Goal: Information Seeking & Learning: Learn about a topic

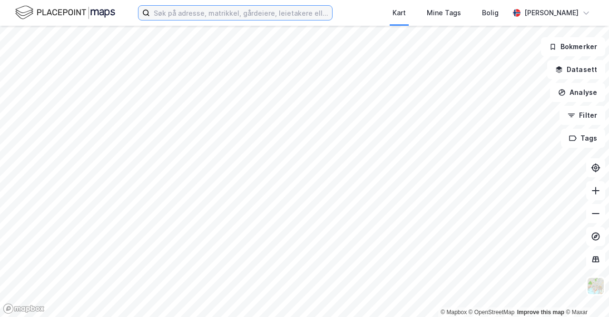
click at [169, 9] on input at bounding box center [241, 13] width 182 height 14
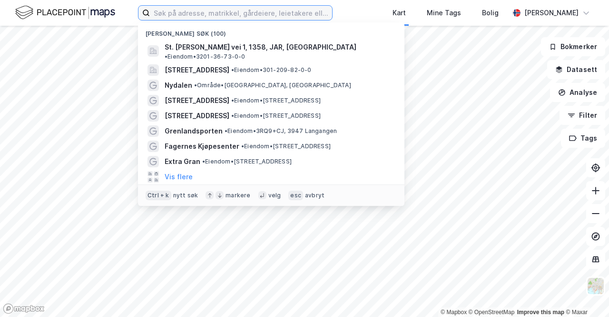
paste input "Nedre [STREET_ADDRESS]"
type input "Nedre [STREET_ADDRESS]"
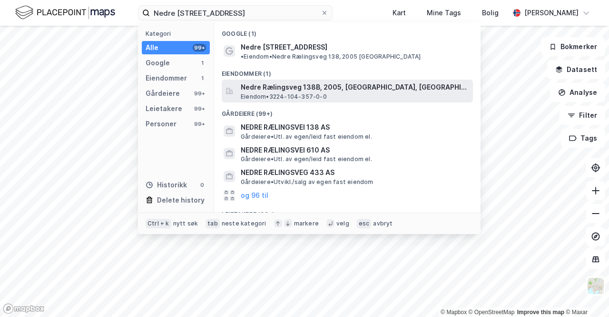
click at [296, 81] on span "Nedre Rælingsveg 138B, 2005, [GEOGRAPHIC_DATA], [GEOGRAPHIC_DATA]" at bounding box center [355, 86] width 228 height 11
